Goal: Check status

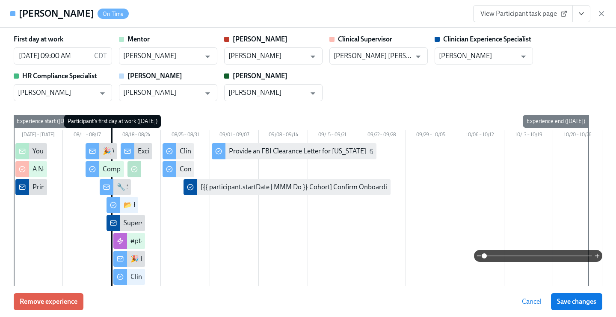
scroll to position [0, 1347]
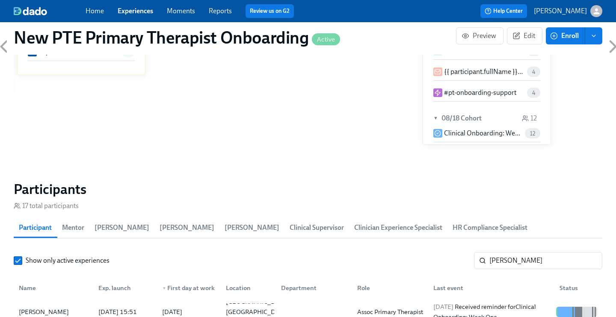
click at [142, 14] on link "Experiences" at bounding box center [135, 11] width 35 height 8
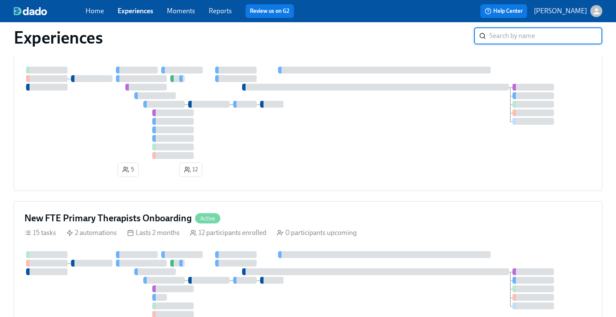
scroll to position [399, 0]
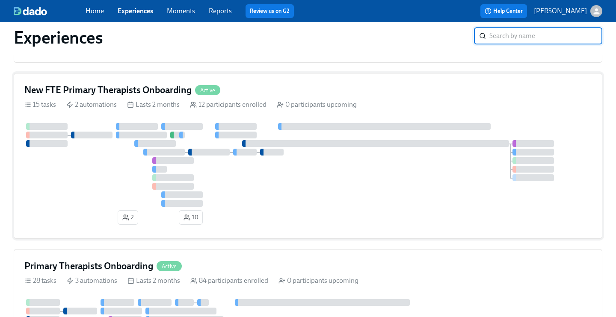
click at [150, 95] on h4 "New FTE Primary Therapists Onboarding" at bounding box center [107, 90] width 167 height 13
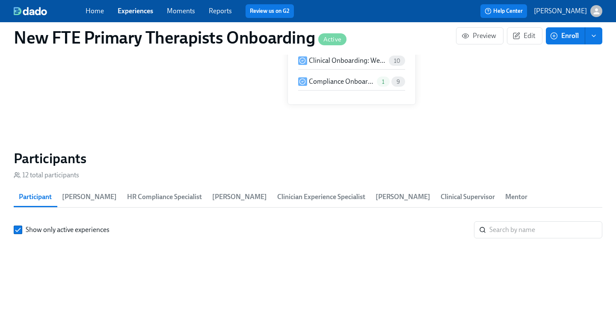
scroll to position [737, 0]
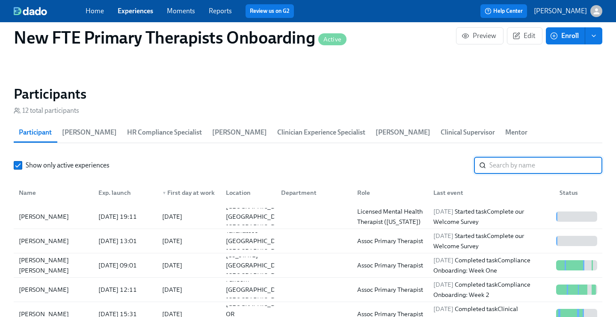
click at [546, 157] on input "search" at bounding box center [545, 165] width 113 height 17
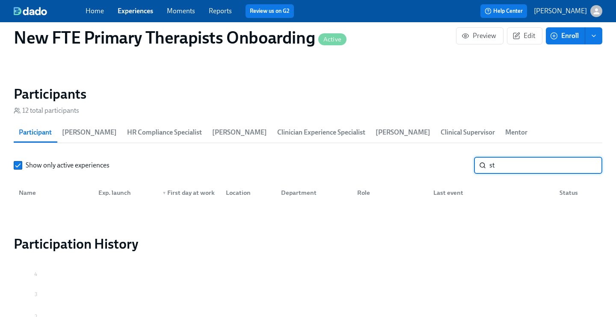
type input "s"
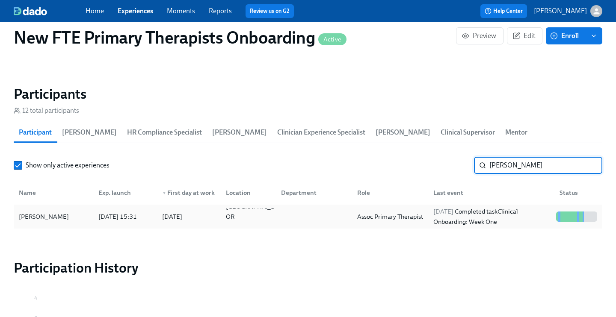
type input "[PERSON_NAME]"
click at [33, 212] on div "[PERSON_NAME]" at bounding box center [43, 217] width 57 height 10
click at [136, 14] on link "Experiences" at bounding box center [135, 11] width 35 height 8
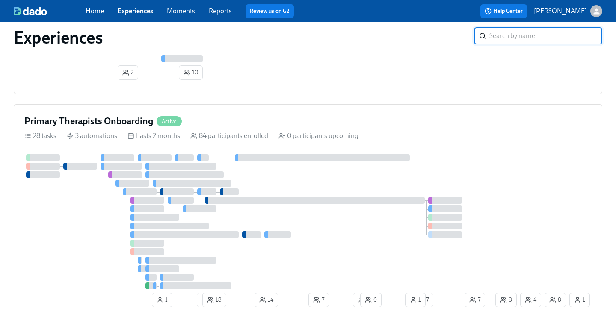
scroll to position [551, 0]
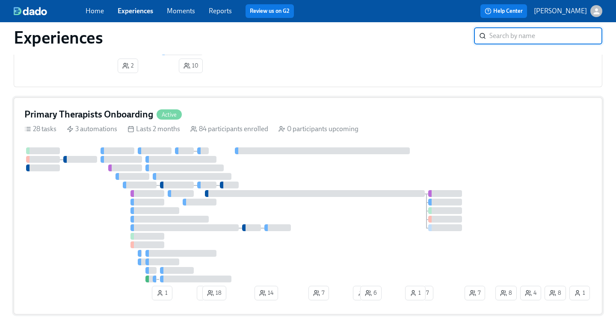
click at [143, 121] on h4 "Primary Therapists Onboarding" at bounding box center [88, 114] width 129 height 13
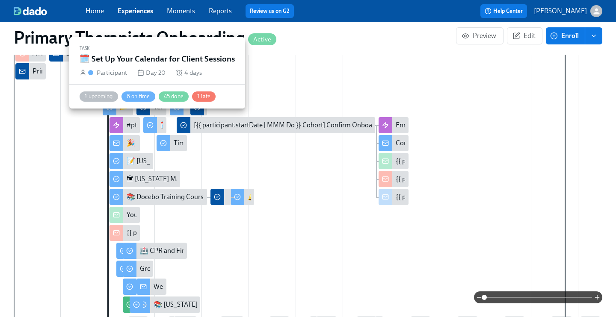
scroll to position [284, 0]
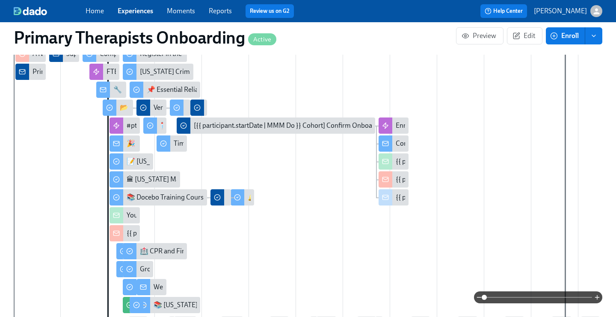
click at [217, 10] on link "Reports" at bounding box center [220, 11] width 23 height 8
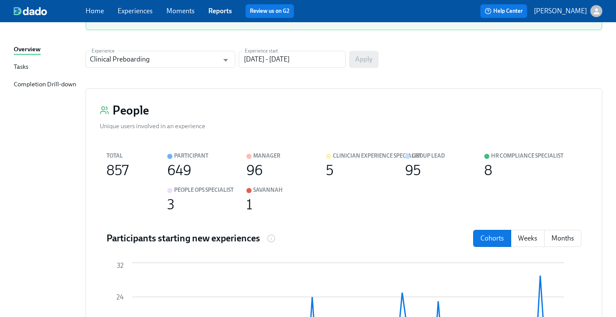
scroll to position [93, 0]
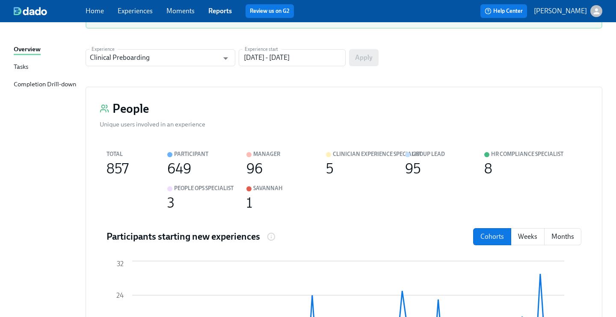
click at [73, 85] on div "Completion Drill-down" at bounding box center [45, 85] width 62 height 11
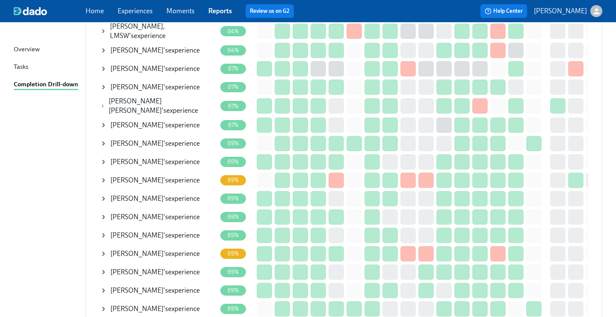
scroll to position [1692, 0]
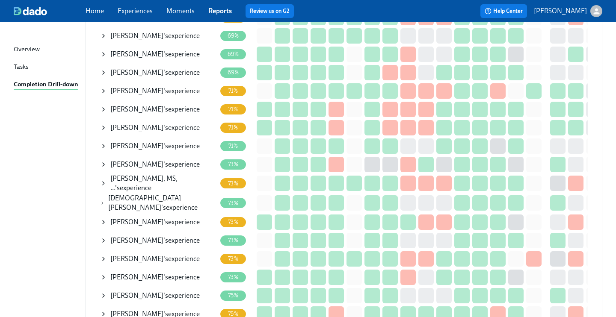
click at [96, 12] on link "Home" at bounding box center [94, 11] width 18 height 8
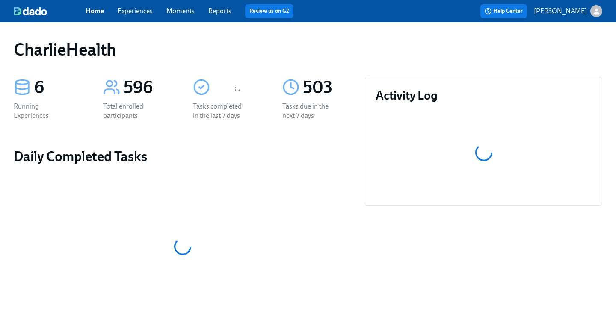
click at [139, 5] on div "Home Experiences Moments Reports Review us on G2" at bounding box center [214, 11] width 258 height 14
click at [141, 13] on link "Experiences" at bounding box center [135, 11] width 35 height 8
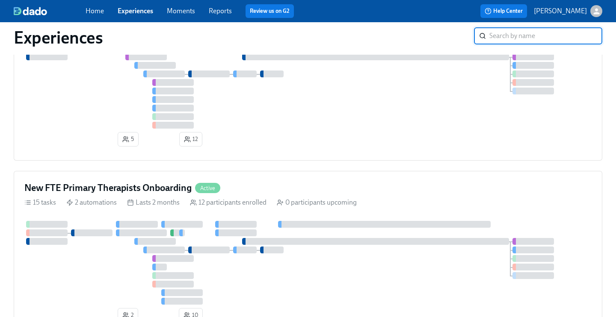
scroll to position [309, 0]
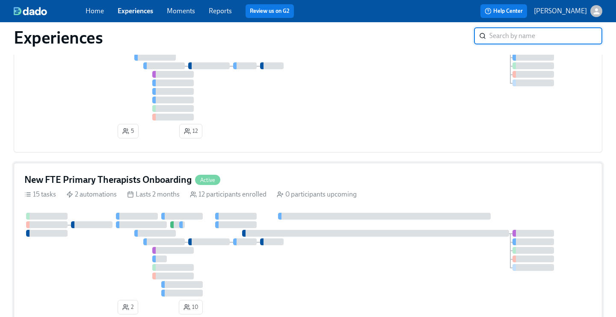
click at [142, 176] on div "New FTE Primary Therapists Onboarding Active 15 tasks 2 automations Lasts 2 mon…" at bounding box center [308, 246] width 588 height 166
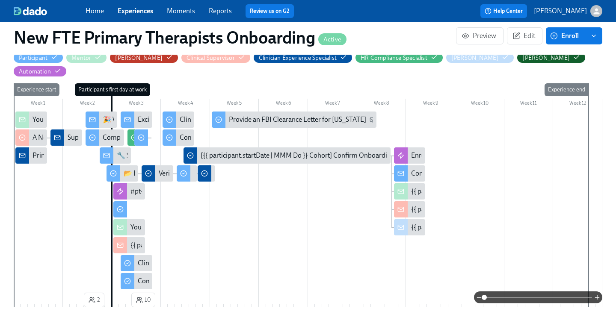
scroll to position [200, 0]
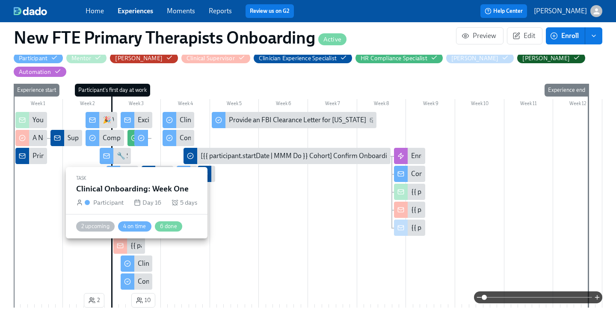
click at [132, 256] on div at bounding box center [128, 264] width 14 height 16
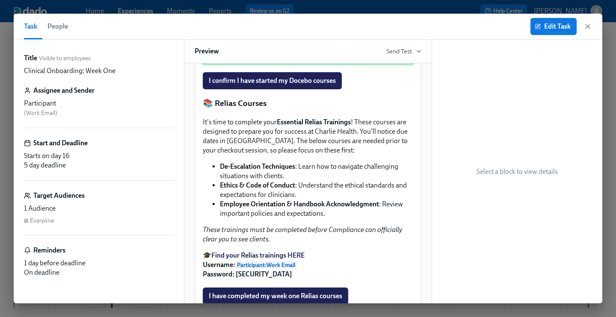
scroll to position [507, 0]
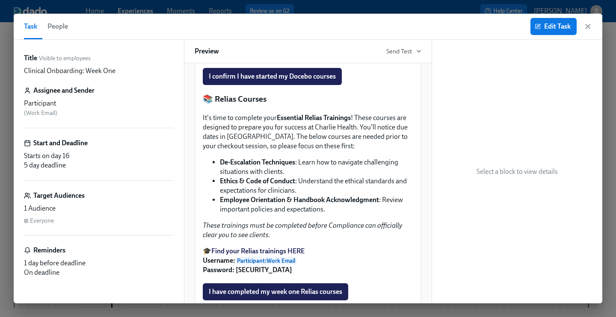
click at [593, 24] on div "Task People Edit Task" at bounding box center [308, 27] width 588 height 26
click at [588, 25] on icon "button" at bounding box center [587, 26] width 4 height 4
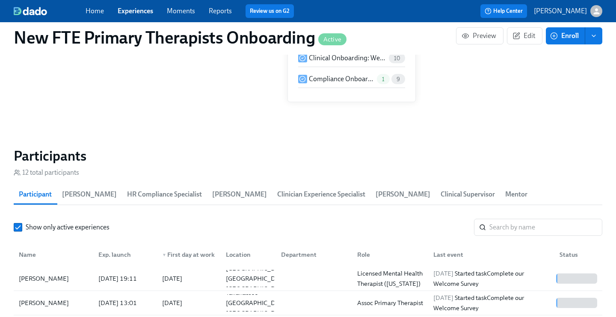
scroll to position [695, 0]
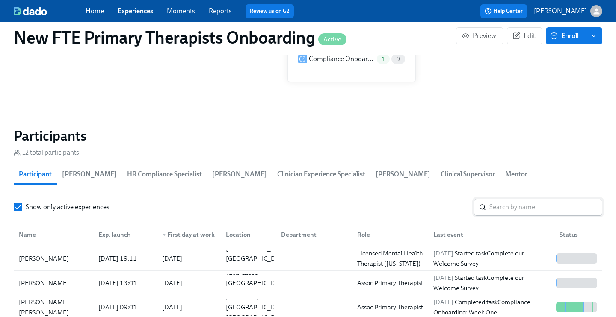
click at [507, 199] on input "search" at bounding box center [545, 207] width 113 height 17
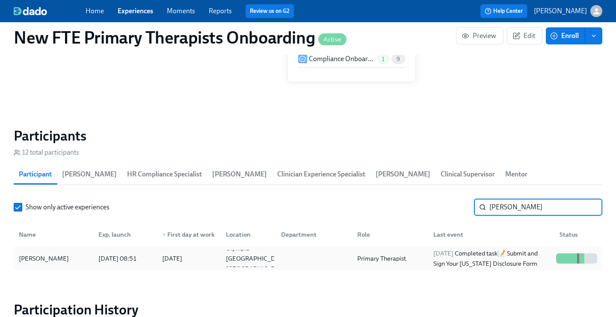
click at [70, 254] on div "[PERSON_NAME]" at bounding box center [43, 259] width 57 height 10
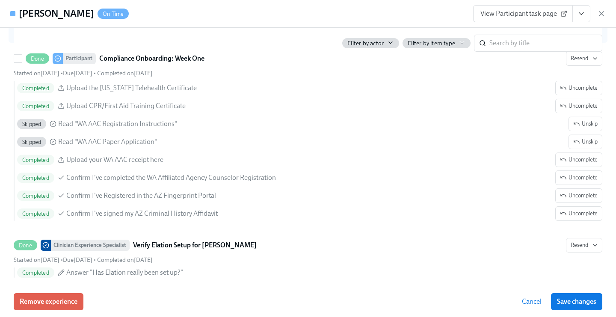
scroll to position [1413, 0]
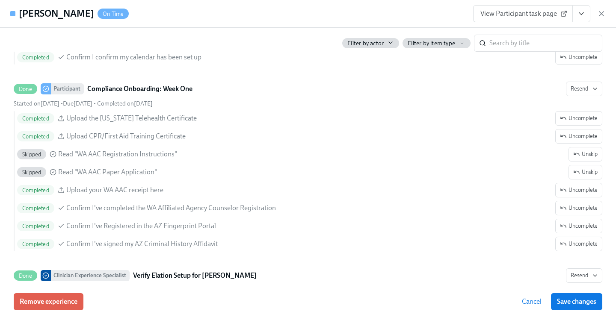
click at [520, 15] on span "View Participant task page" at bounding box center [522, 13] width 85 height 9
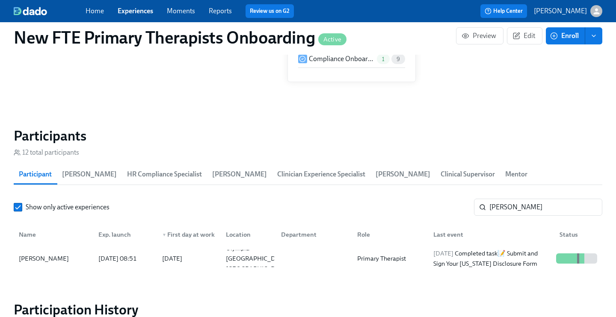
click at [535, 202] on div "Show only active experiences [PERSON_NAME] ​ Name Exp. launch ▼ First day at wo…" at bounding box center [308, 235] width 588 height 72
click at [529, 199] on input "[PERSON_NAME]" at bounding box center [545, 207] width 113 height 17
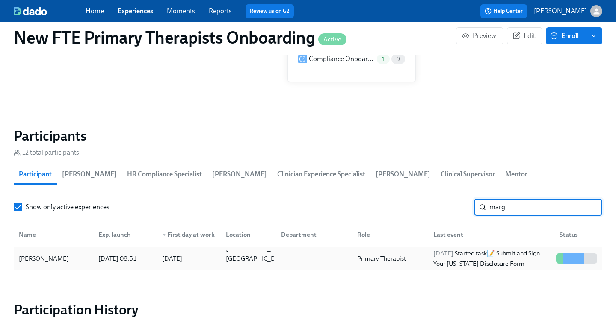
type input "marg"
click at [38, 254] on div "[PERSON_NAME]" at bounding box center [43, 259] width 57 height 10
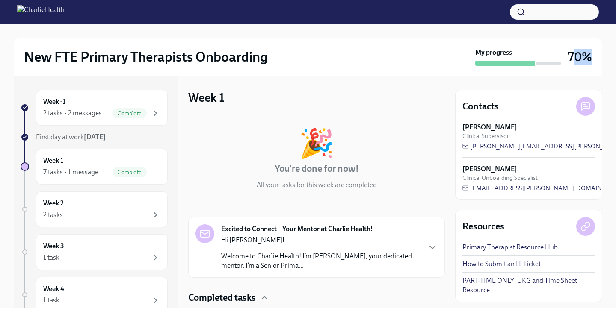
drag, startPoint x: 575, startPoint y: 54, endPoint x: 606, endPoint y: 55, distance: 30.8
click at [606, 55] on div "New FTE Primary Therapists Onboarding My progress 70% Week -1 2 tasks • 2 messa…" at bounding box center [308, 166] width 616 height 285
click at [588, 52] on h3 "70%" at bounding box center [579, 56] width 24 height 15
drag, startPoint x: 562, startPoint y: 55, endPoint x: 610, endPoint y: 55, distance: 47.9
click at [610, 55] on div "New FTE Primary Therapists Onboarding My progress 70% Week -1 2 tasks • 2 messa…" at bounding box center [308, 166] width 616 height 285
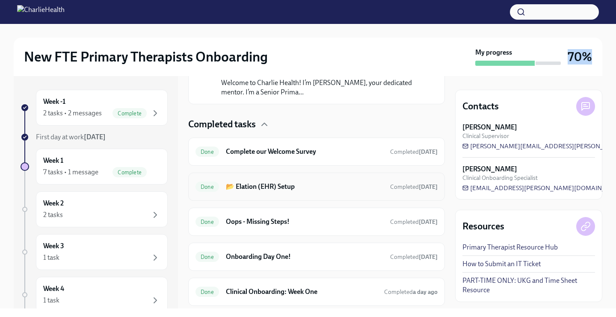
scroll to position [185, 0]
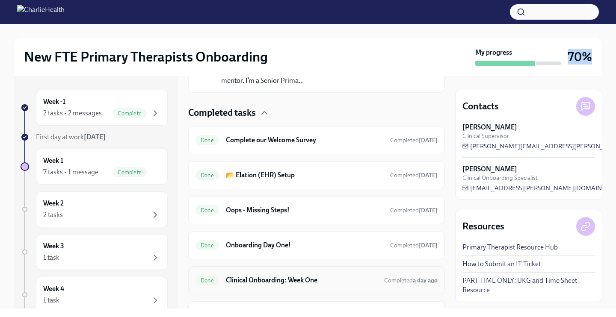
click at [299, 284] on h6 "Clinical Onboarding: Week One" at bounding box center [301, 280] width 151 height 9
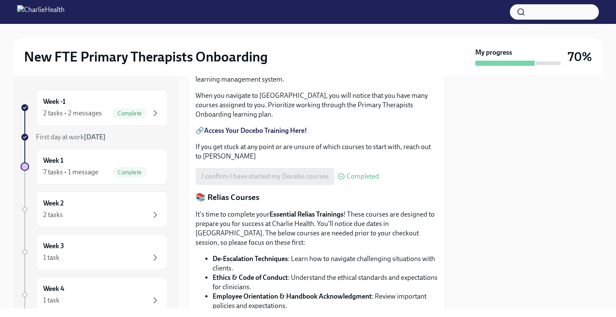
scroll to position [469, 0]
